Goal: Information Seeking & Learning: Learn about a topic

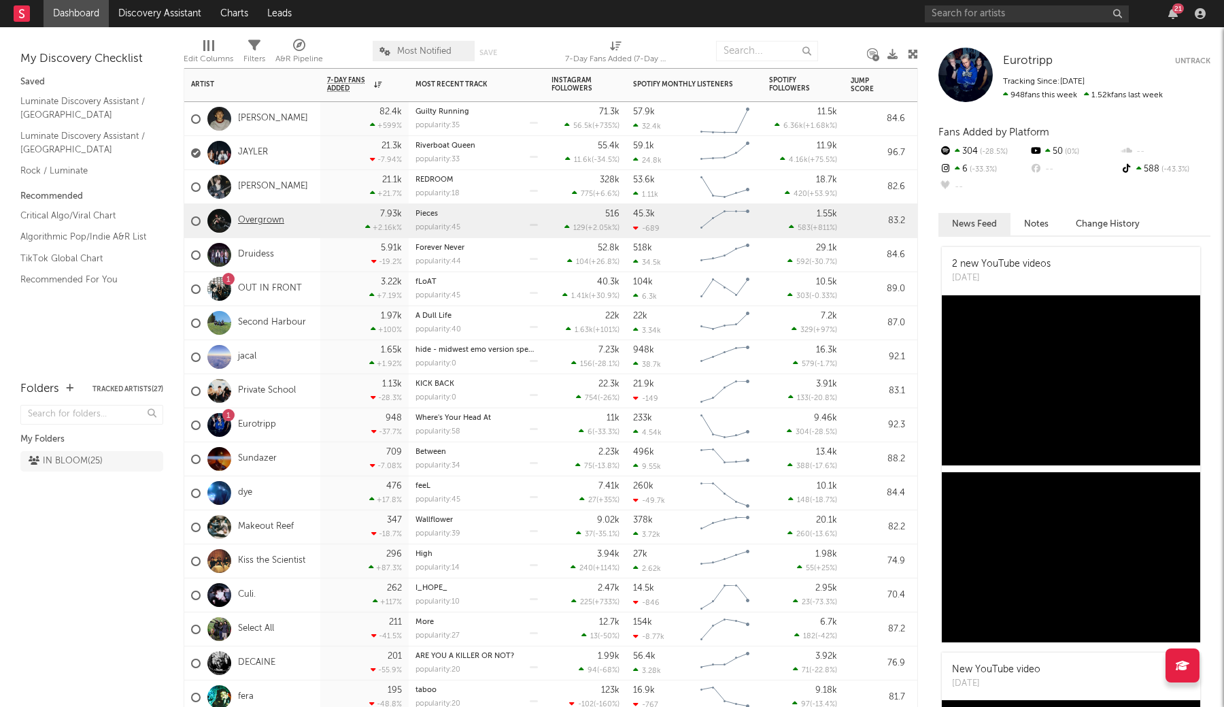
click at [271, 218] on link "Overgrown" at bounding box center [261, 221] width 46 height 12
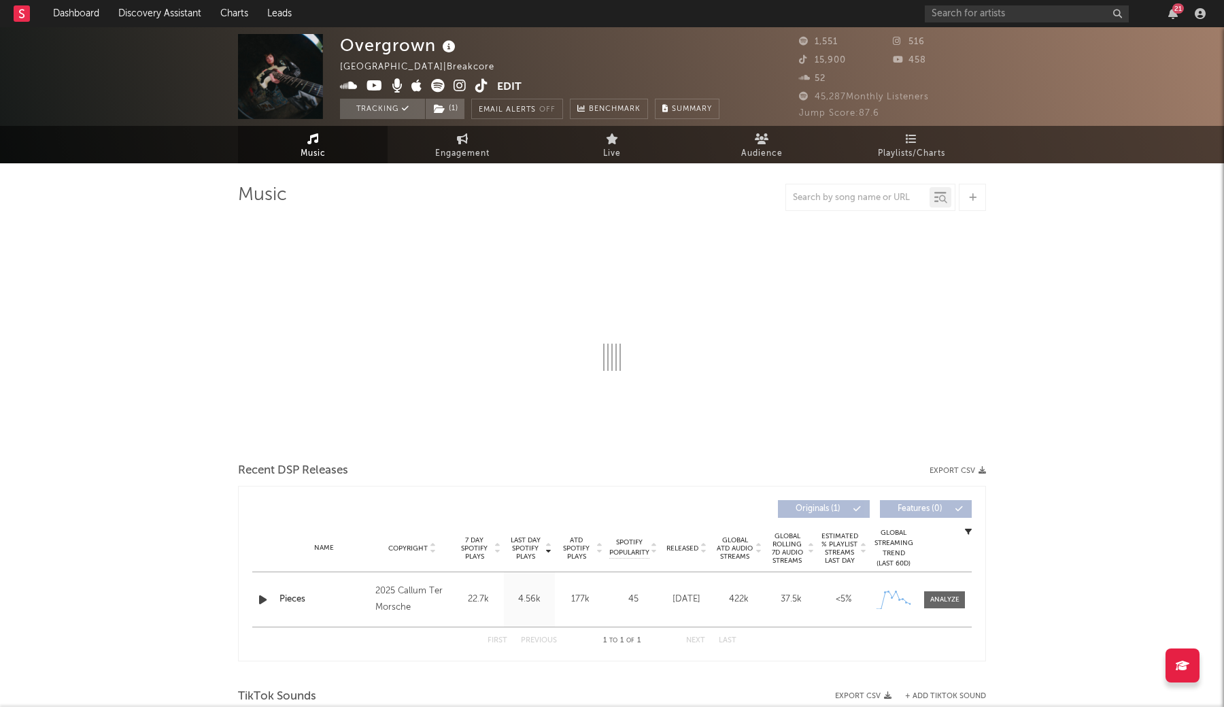
select select "1w"
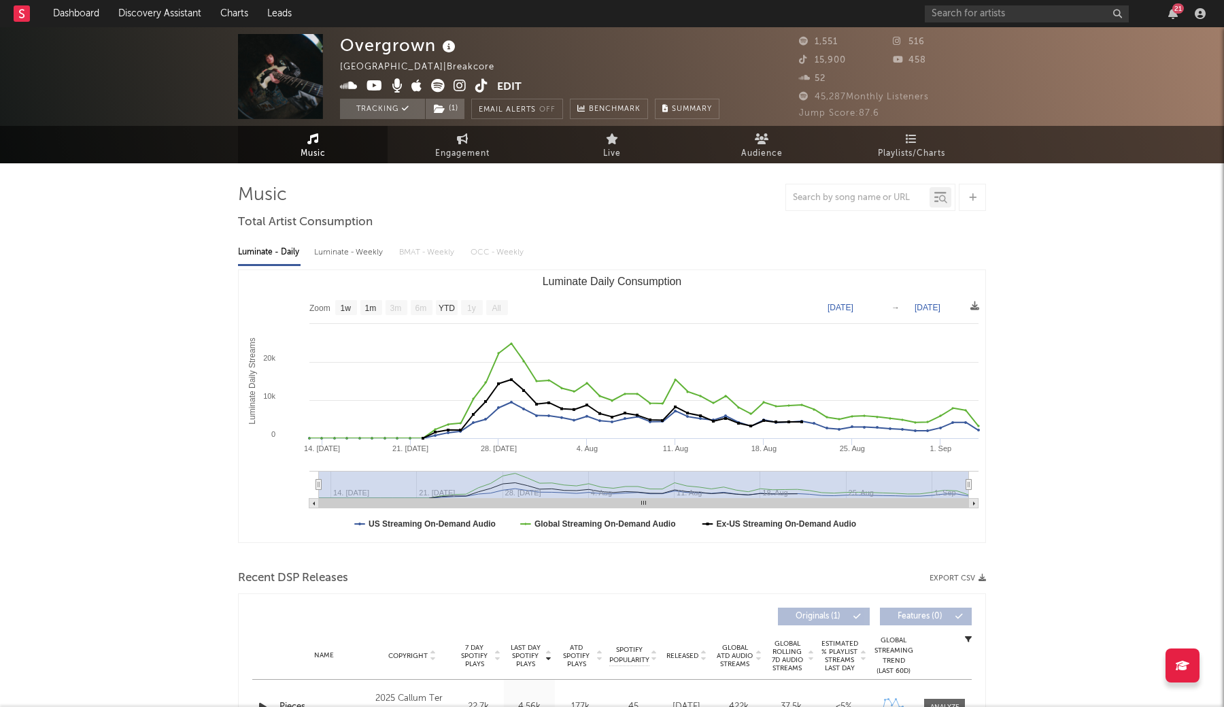
click at [511, 91] on button "Edit" at bounding box center [509, 87] width 24 height 17
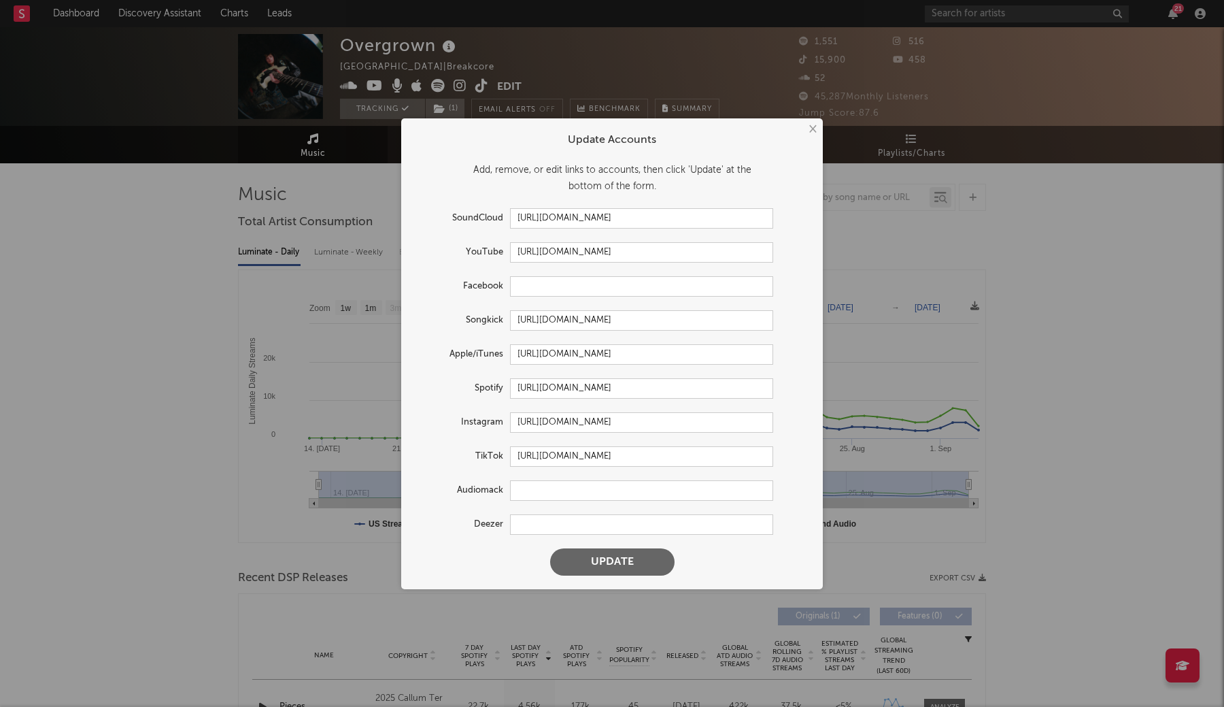
click at [358, 449] on div "× Update Accounts Add, remove, or edit links to accounts, then click 'Update' a…" at bounding box center [612, 353] width 1224 height 707
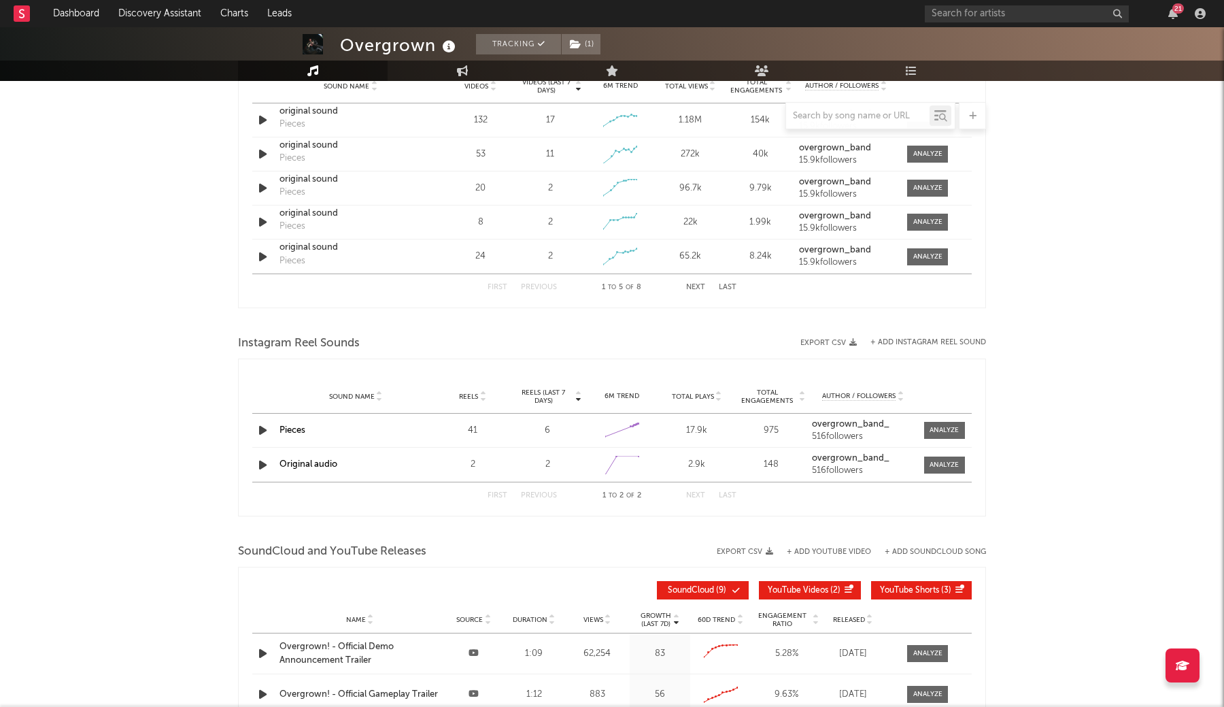
scroll to position [783, 0]
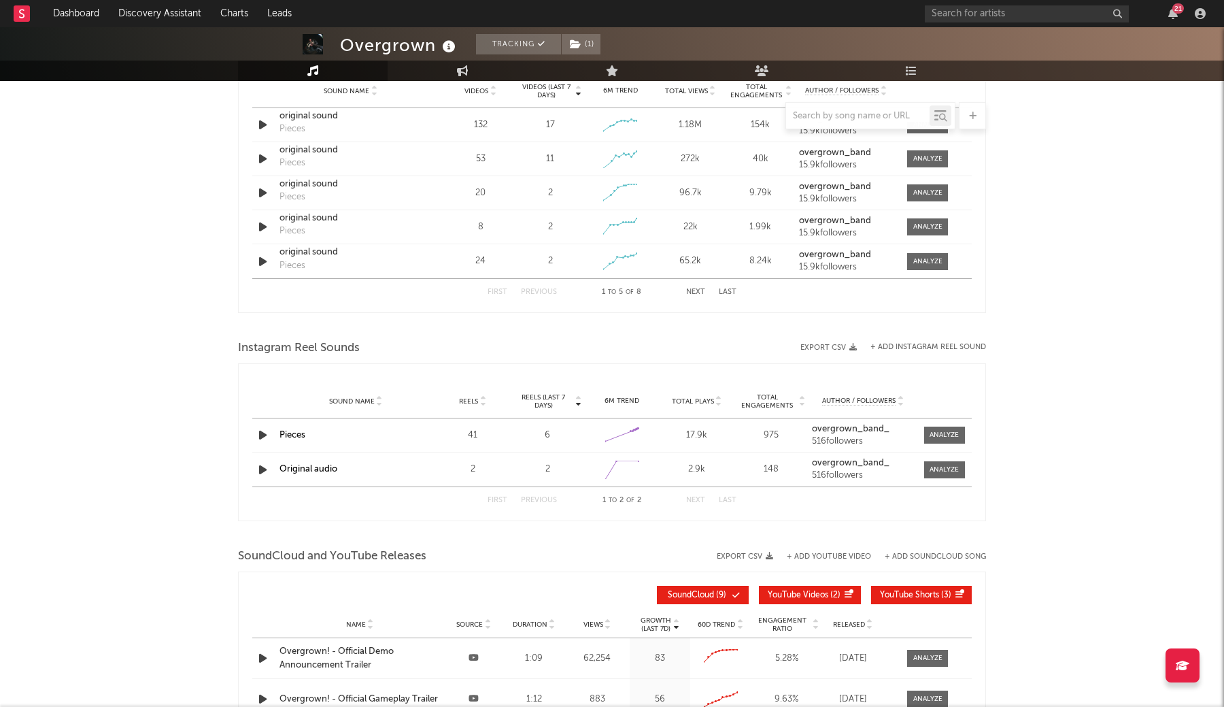
click at [701, 289] on button "Next" at bounding box center [695, 291] width 19 height 7
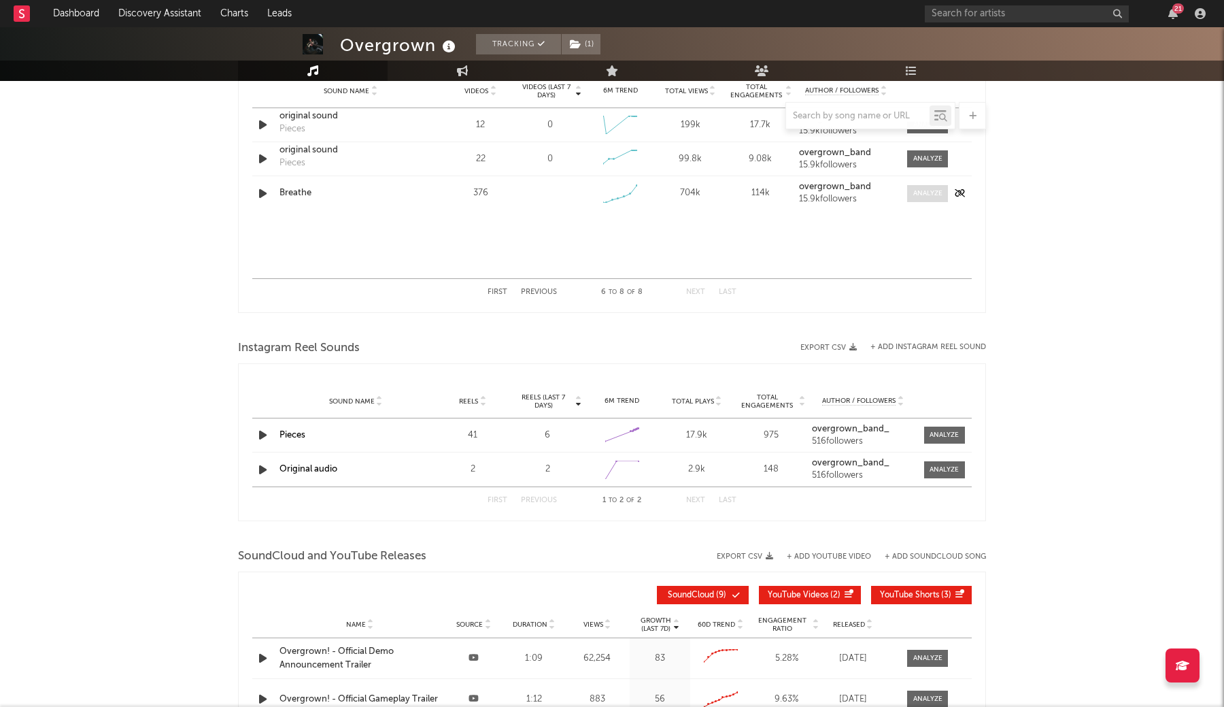
click at [932, 192] on div at bounding box center [927, 193] width 29 height 10
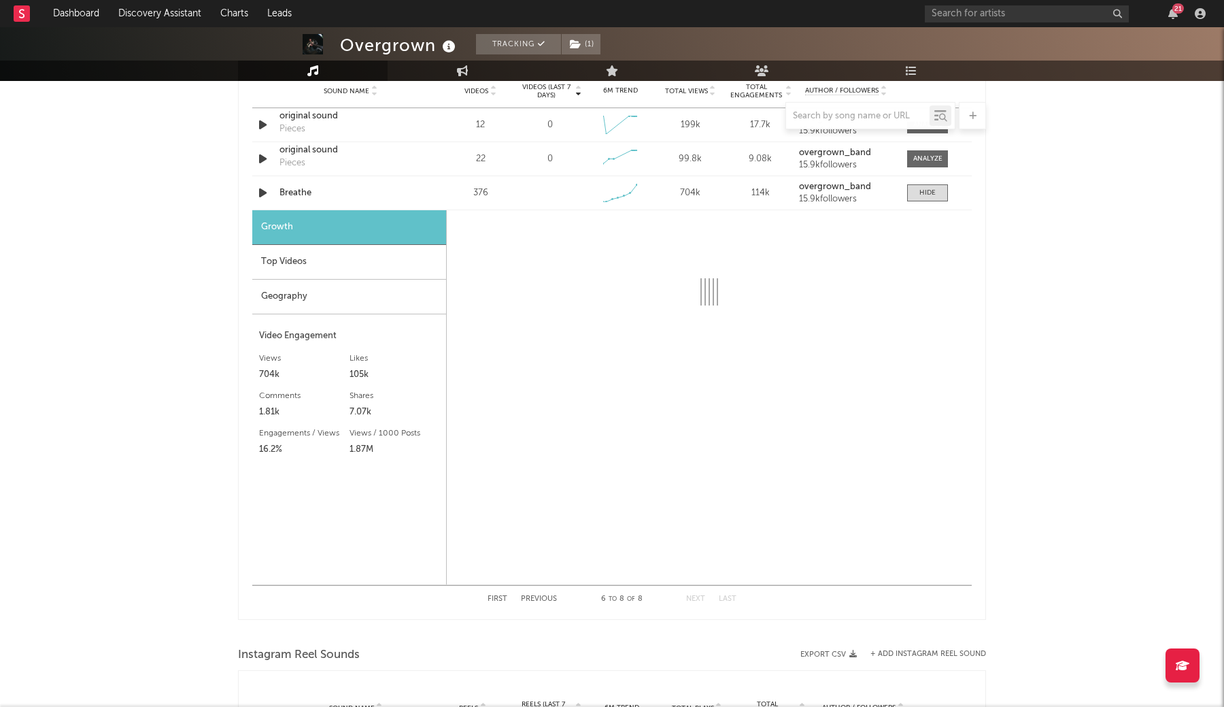
select select "1w"
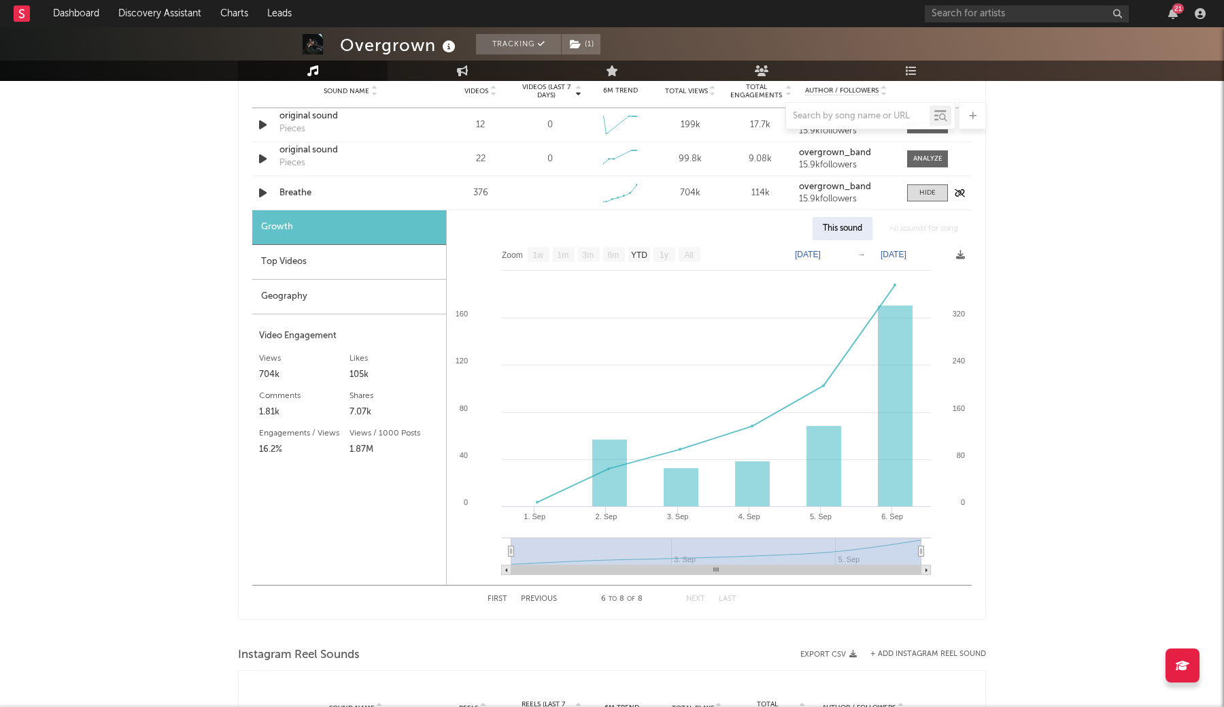
click at [295, 188] on div "Breathe" at bounding box center [350, 193] width 142 height 14
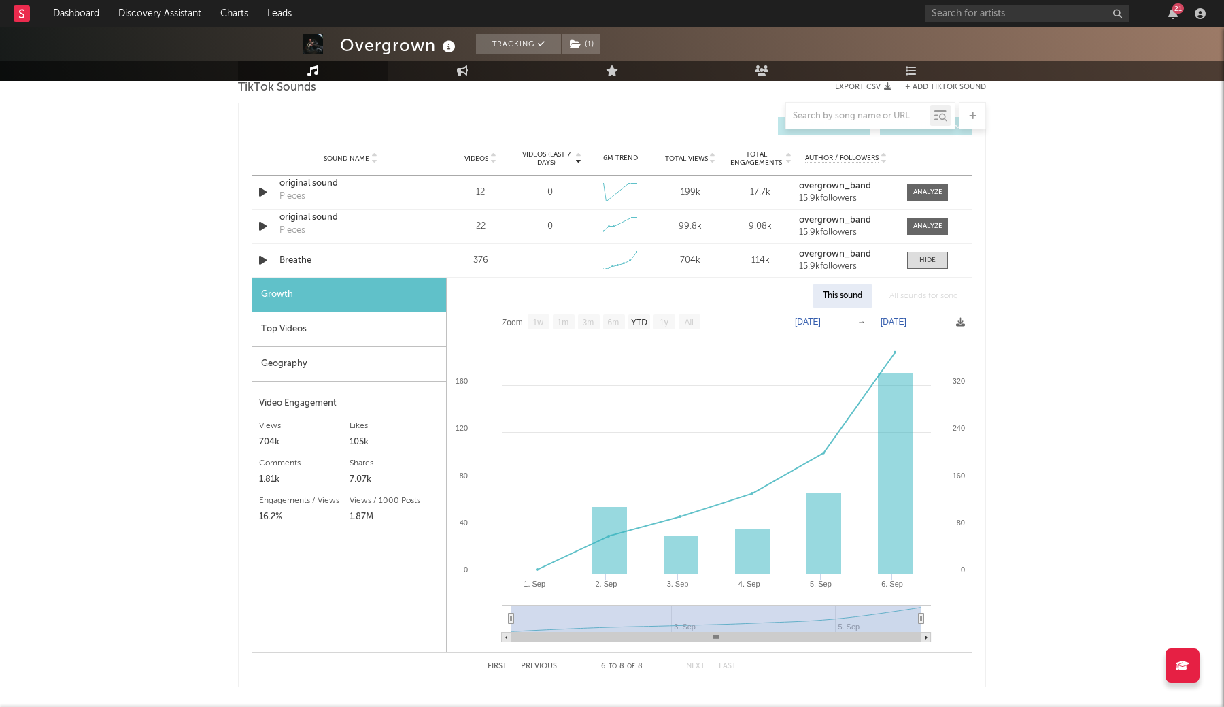
scroll to position [705, 0]
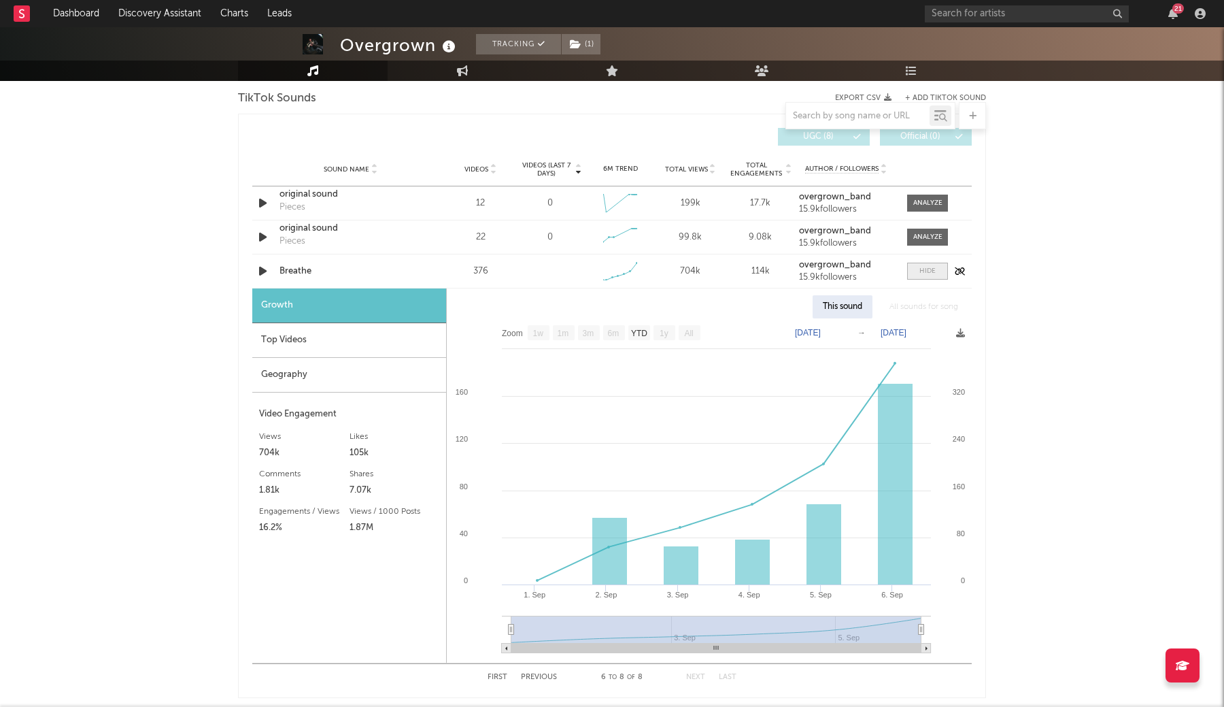
click at [932, 273] on div at bounding box center [927, 271] width 16 height 10
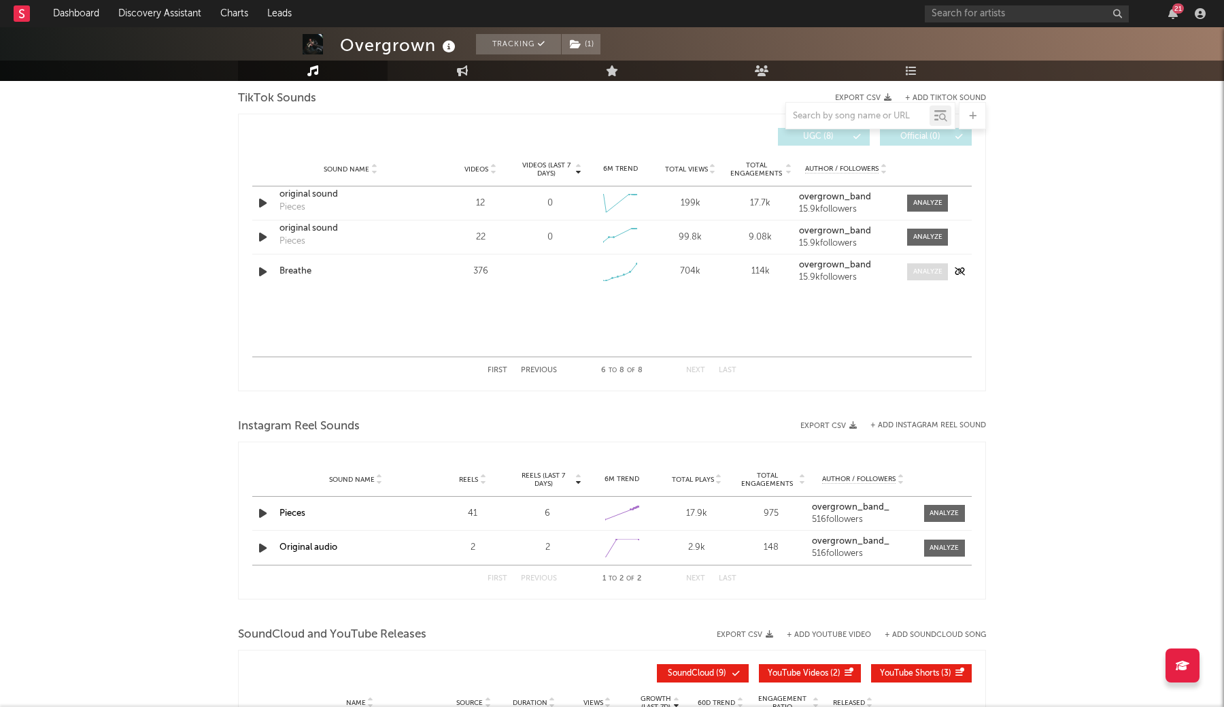
click at [932, 273] on div at bounding box center [927, 272] width 29 height 10
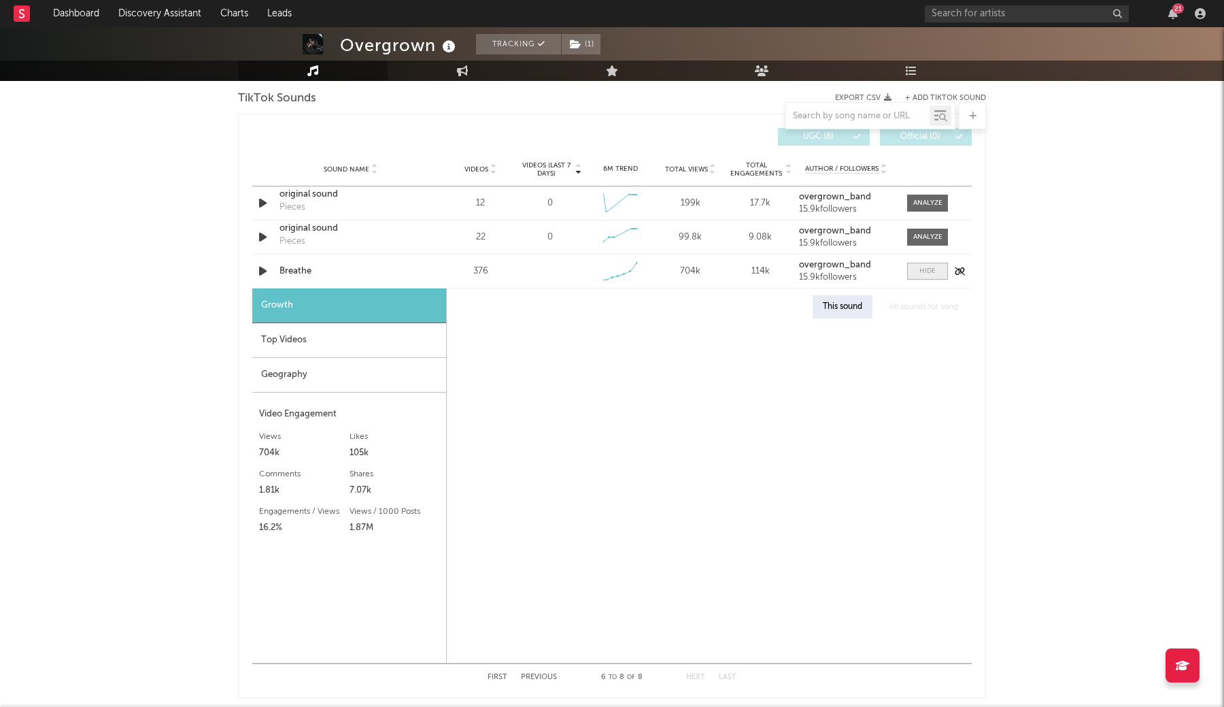
select select "1w"
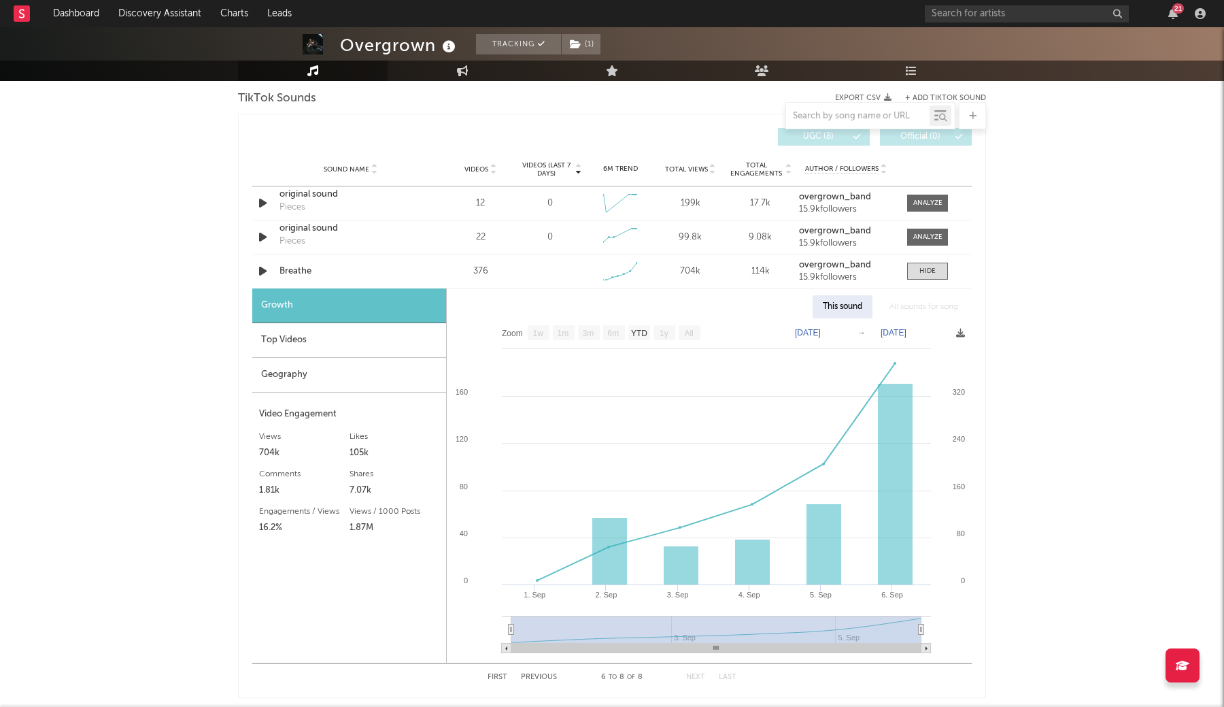
click at [1006, 235] on div "Overgrown Tracking ( 1 ) [GEOGRAPHIC_DATA] | Breakcore Edit Tracking ( 1 ) Emai…" at bounding box center [612, 342] width 1224 height 2041
click at [900, 307] on div "All sounds for song" at bounding box center [923, 306] width 89 height 23
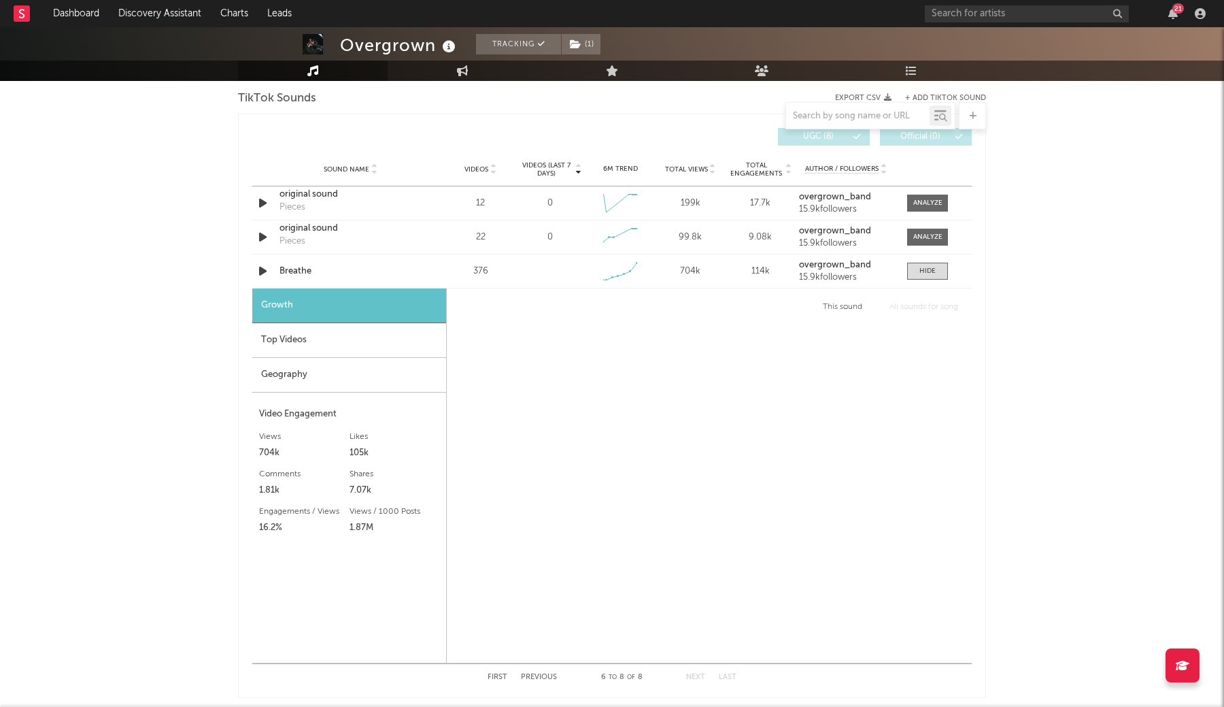
click at [825, 309] on div "This sound" at bounding box center [843, 306] width 60 height 23
select select "1w"
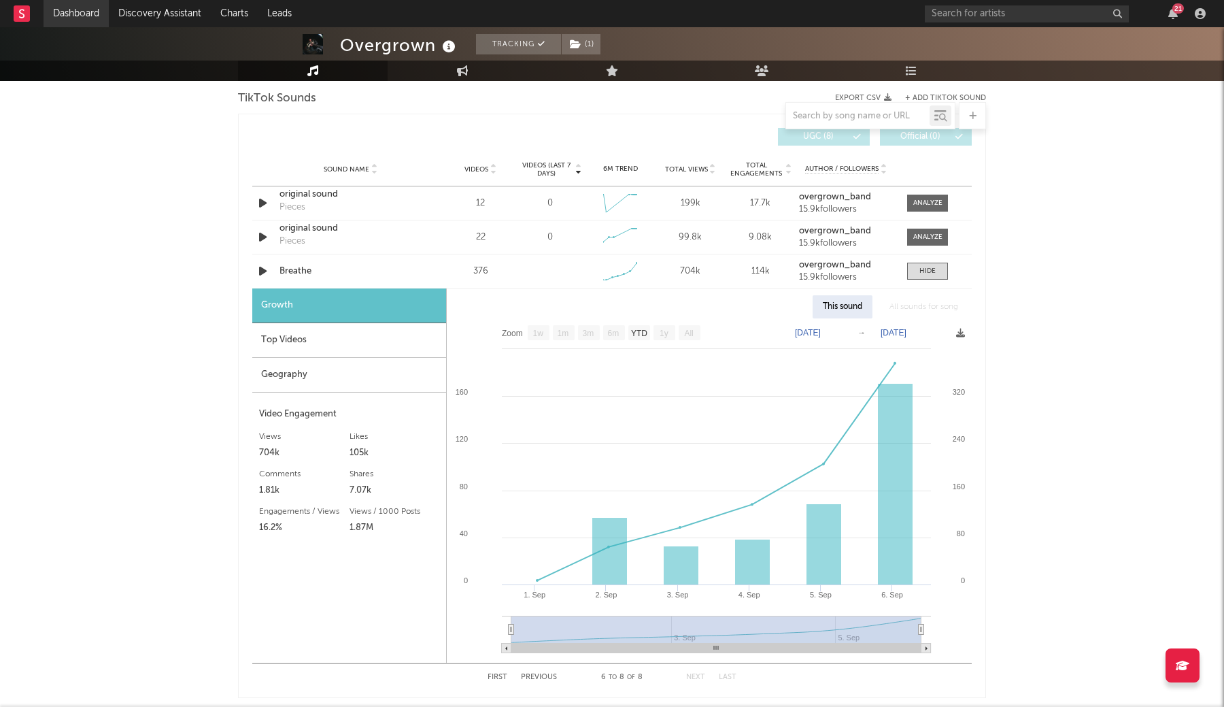
click at [84, 12] on link "Dashboard" at bounding box center [76, 13] width 65 height 27
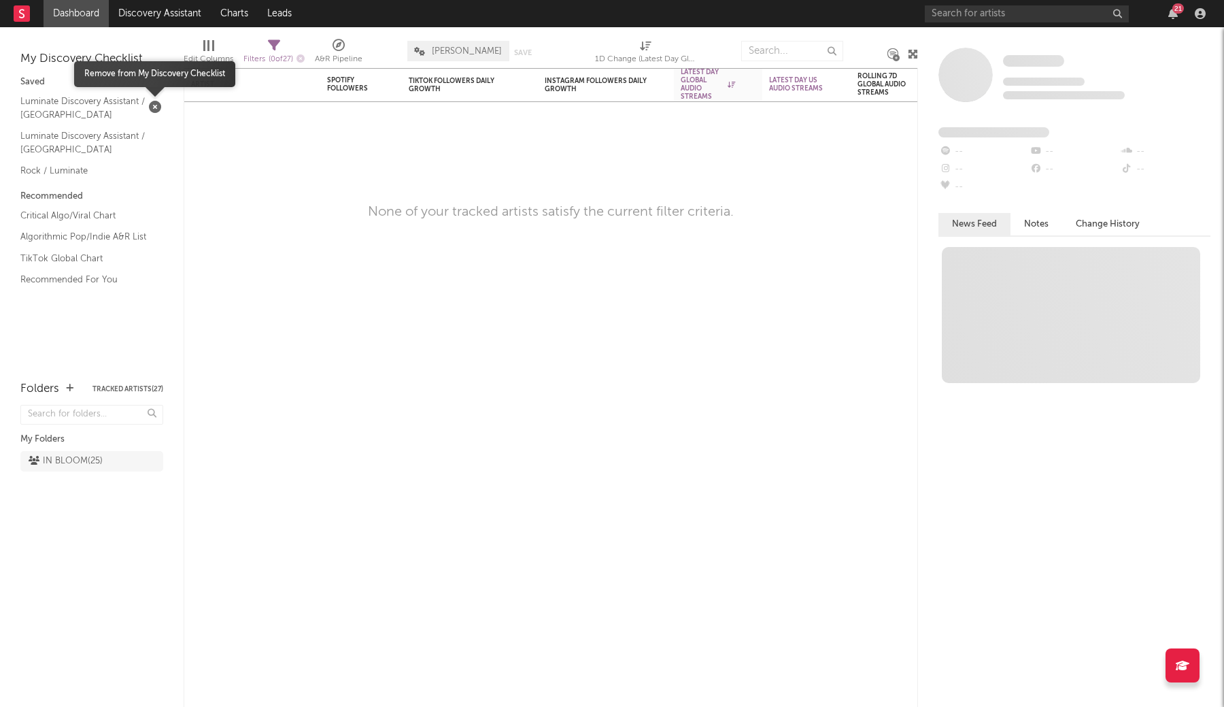
click at [154, 106] on icon "button" at bounding box center [155, 107] width 12 height 12
